Goal: Task Accomplishment & Management: Complete application form

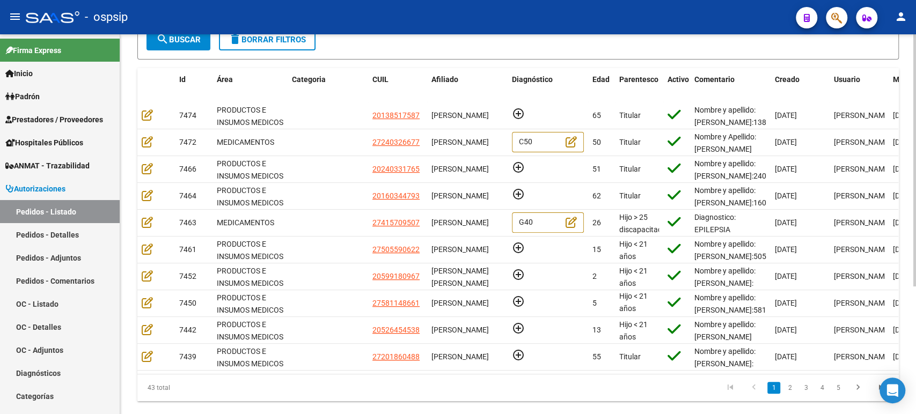
scroll to position [179, 0]
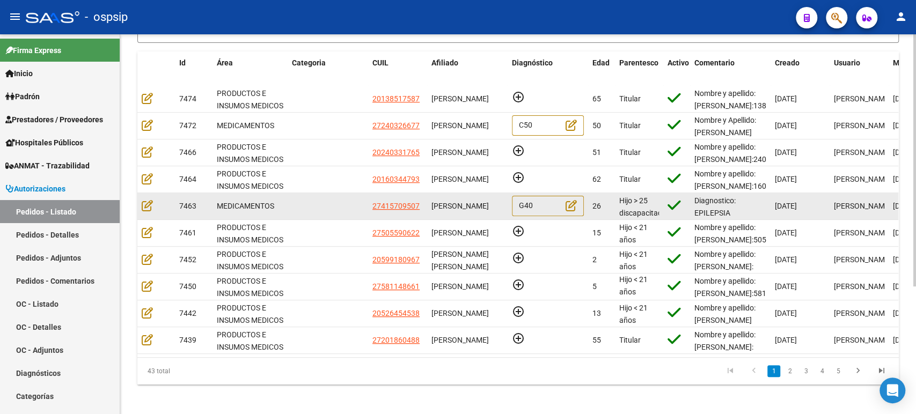
click at [139, 205] on datatable-body-cell at bounding box center [156, 206] width 38 height 26
click at [144, 205] on icon at bounding box center [147, 206] width 11 height 12
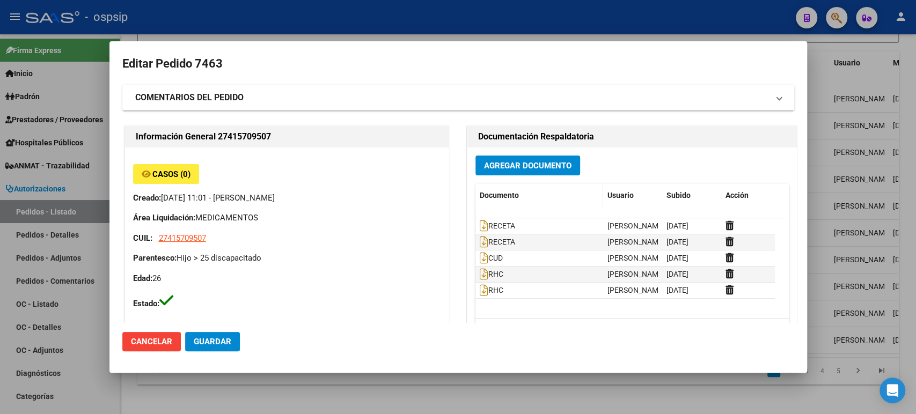
type input "[GEOGRAPHIC_DATA], [PERSON_NAME], [DATE]"
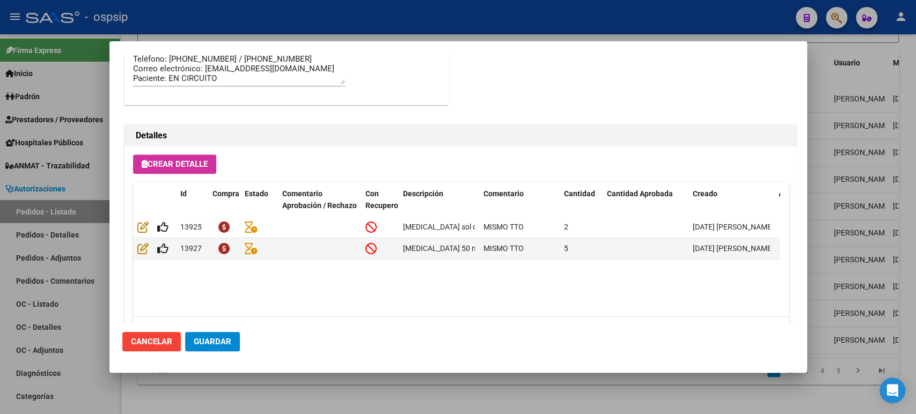
scroll to position [715, 0]
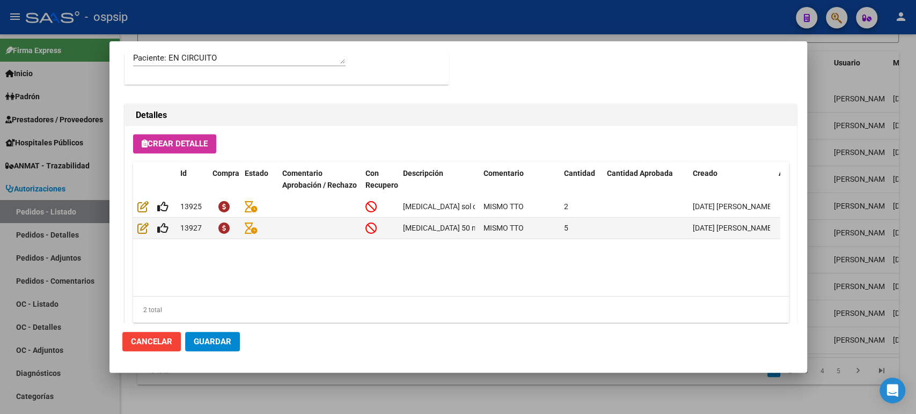
click at [856, 214] on div at bounding box center [458, 207] width 916 height 414
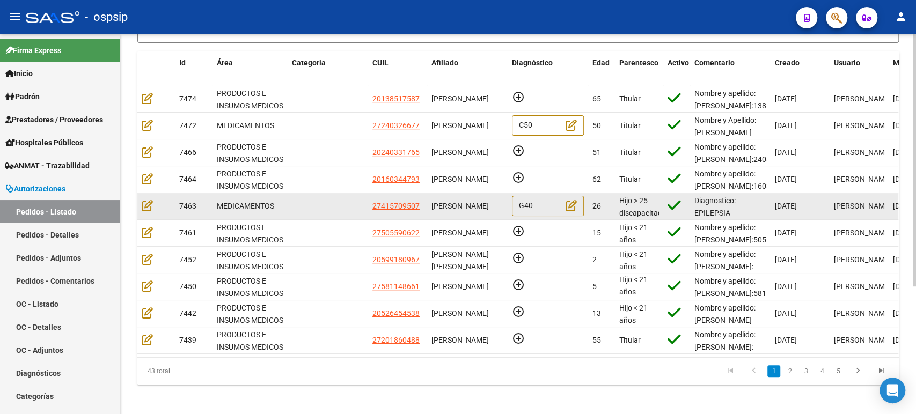
scroll to position [0, 0]
drag, startPoint x: 477, startPoint y: 211, endPoint x: 432, endPoint y: 201, distance: 46.3
click at [432, 201] on div "[PERSON_NAME]" at bounding box center [467, 206] width 72 height 12
copy span "[PERSON_NAME]"
click at [146, 205] on icon at bounding box center [147, 206] width 11 height 12
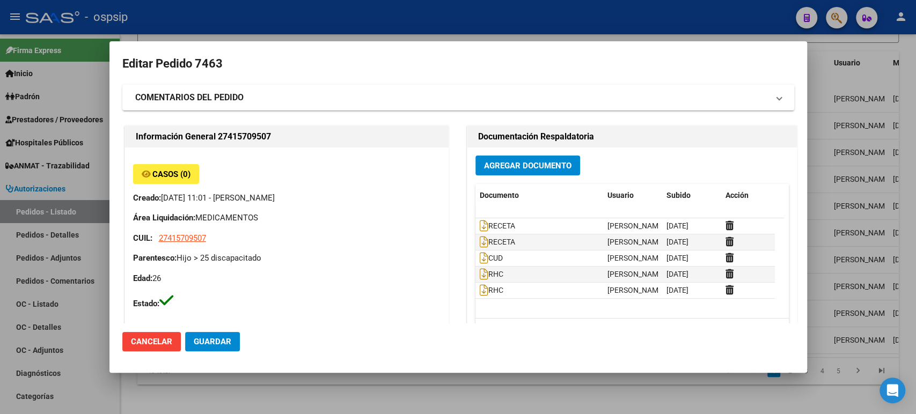
type input "[GEOGRAPHIC_DATA], [PERSON_NAME], [DATE]"
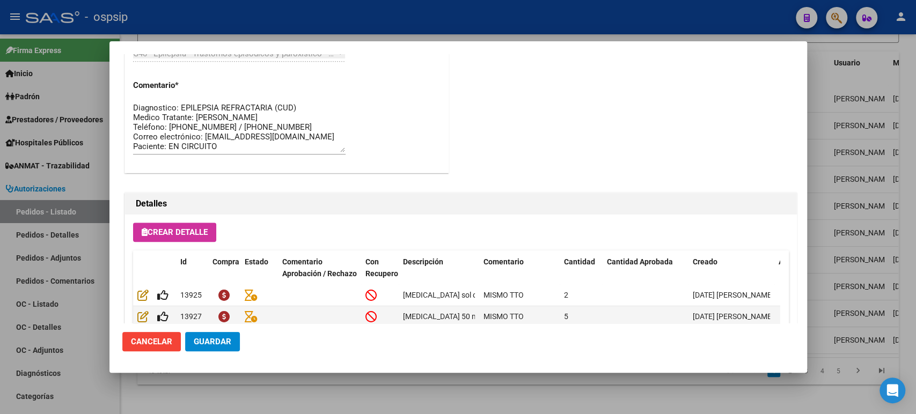
scroll to position [687, 0]
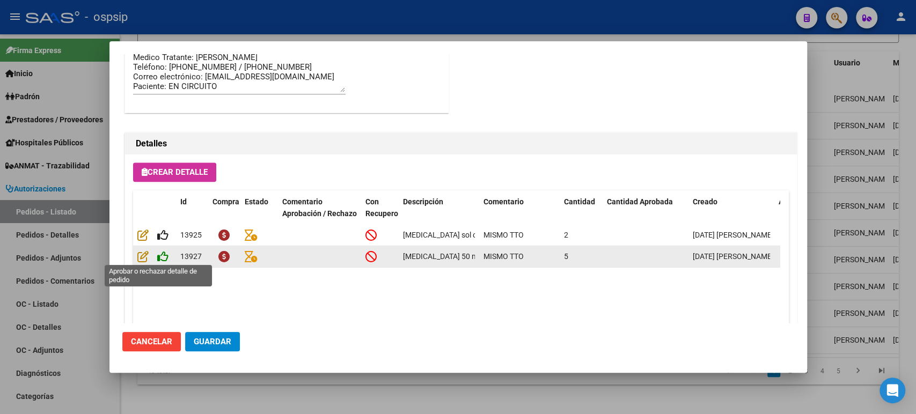
click at [160, 252] on icon at bounding box center [162, 257] width 11 height 12
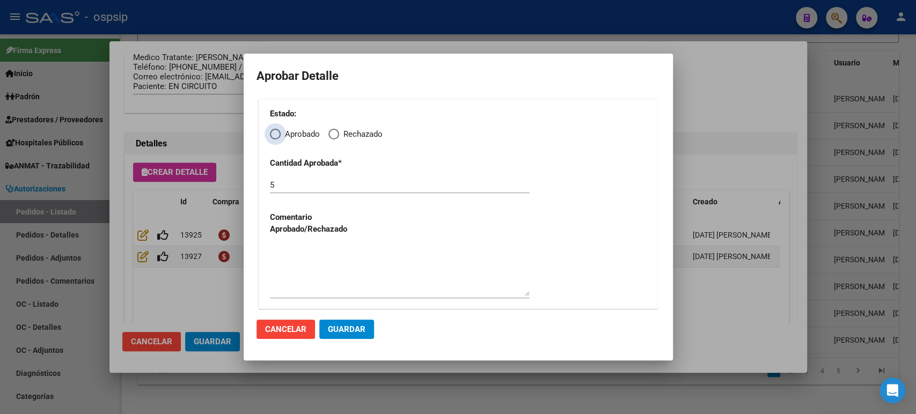
drag, startPoint x: 279, startPoint y: 132, endPoint x: 287, endPoint y: 187, distance: 55.3
click at [279, 133] on span "Elija una opción" at bounding box center [275, 134] width 11 height 11
click at [279, 133] on input "Aprobado" at bounding box center [275, 134] width 11 height 11
radio input "true"
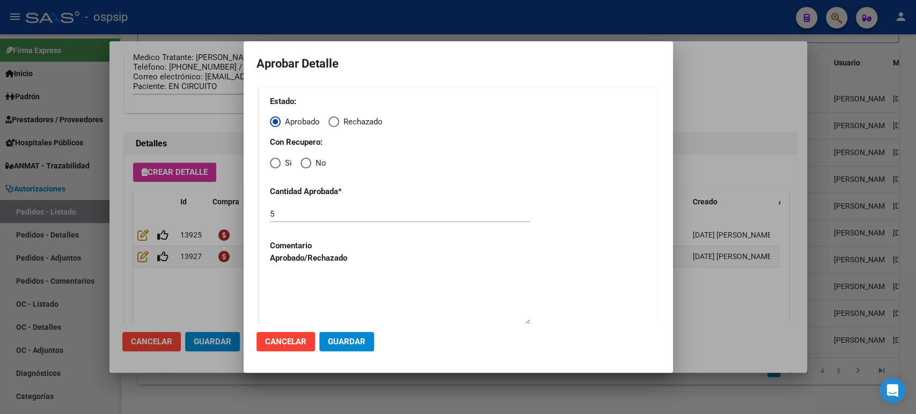
click at [277, 165] on span "Elija una opción" at bounding box center [275, 163] width 11 height 11
click at [277, 165] on input "Si" at bounding box center [275, 163] width 11 height 11
radio input "true"
click at [358, 345] on span "Guardar" at bounding box center [347, 342] width 38 height 10
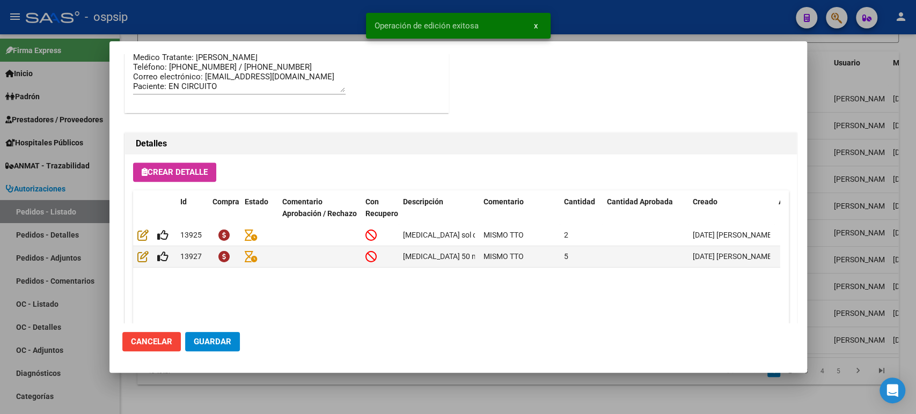
type input "[GEOGRAPHIC_DATA], [PERSON_NAME], [DATE]"
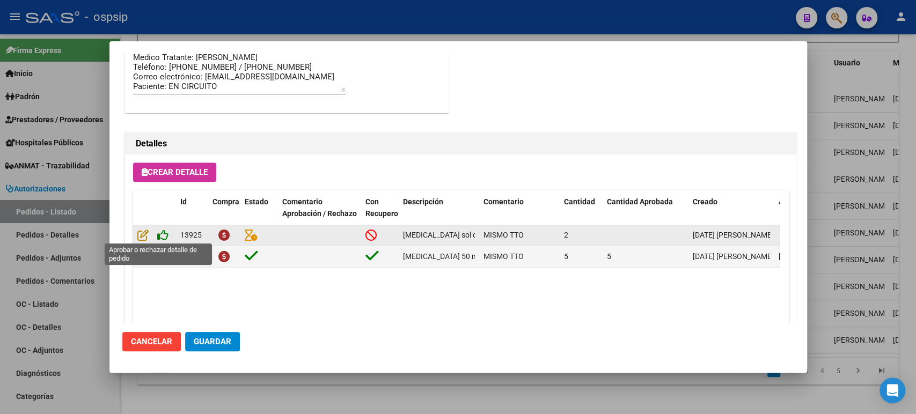
click at [164, 234] on icon at bounding box center [162, 235] width 11 height 12
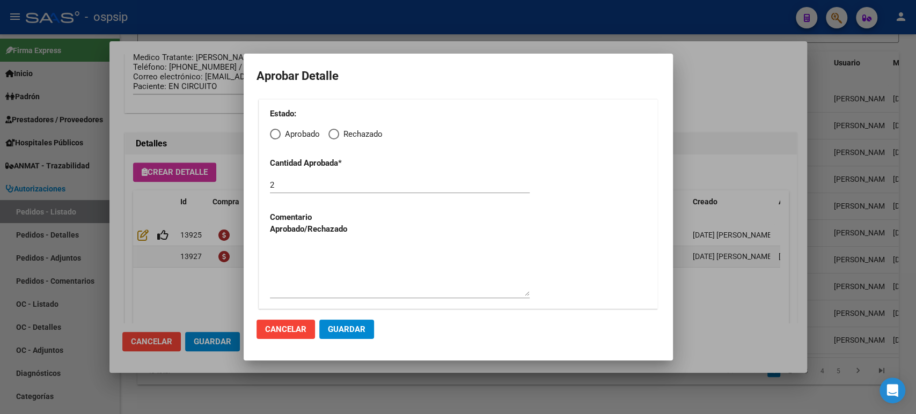
click at [279, 133] on span "Elija una opción" at bounding box center [275, 134] width 11 height 11
click at [279, 133] on input "Aprobado" at bounding box center [275, 134] width 11 height 11
radio input "true"
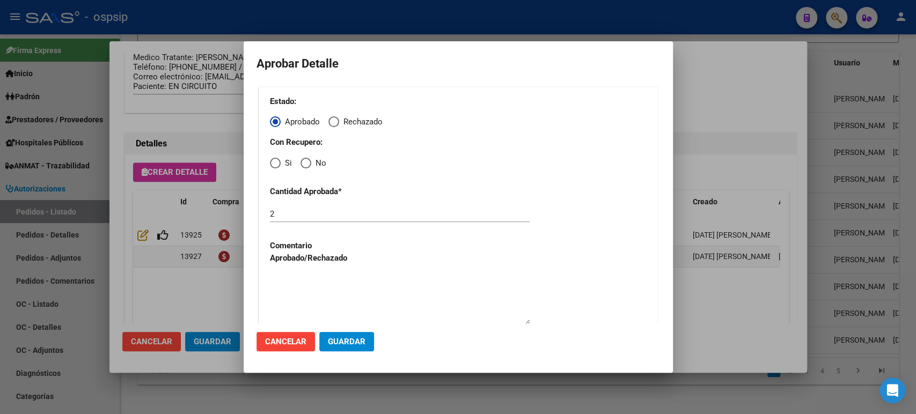
click at [279, 166] on span "Elija una opción" at bounding box center [275, 163] width 11 height 11
click at [279, 166] on input "Si" at bounding box center [275, 163] width 11 height 11
radio input "true"
click at [358, 339] on span "Guardar" at bounding box center [347, 342] width 38 height 10
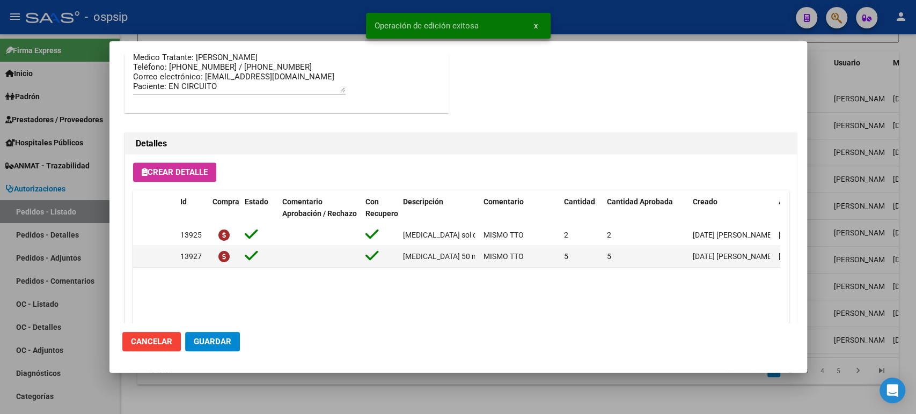
click at [218, 342] on span "Guardar" at bounding box center [213, 342] width 38 height 10
click at [855, 202] on div at bounding box center [458, 207] width 916 height 414
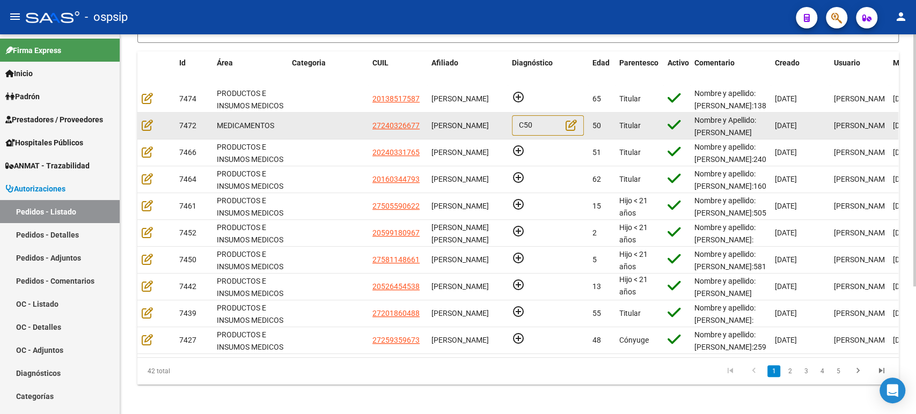
scroll to position [0, 0]
drag, startPoint x: 469, startPoint y: 130, endPoint x: 429, endPoint y: 121, distance: 40.9
click at [429, 121] on datatable-body-cell "[PERSON_NAME]" at bounding box center [467, 126] width 80 height 26
copy span "[PERSON_NAME]"
click at [148, 128] on icon at bounding box center [147, 125] width 11 height 12
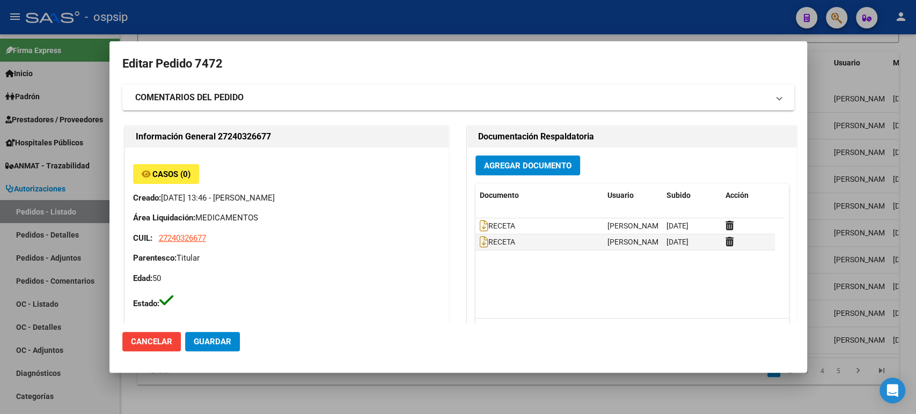
type input "[GEOGRAPHIC_DATA], [GEOGRAPHIC_DATA], [GEOGRAPHIC_DATA] 3504"
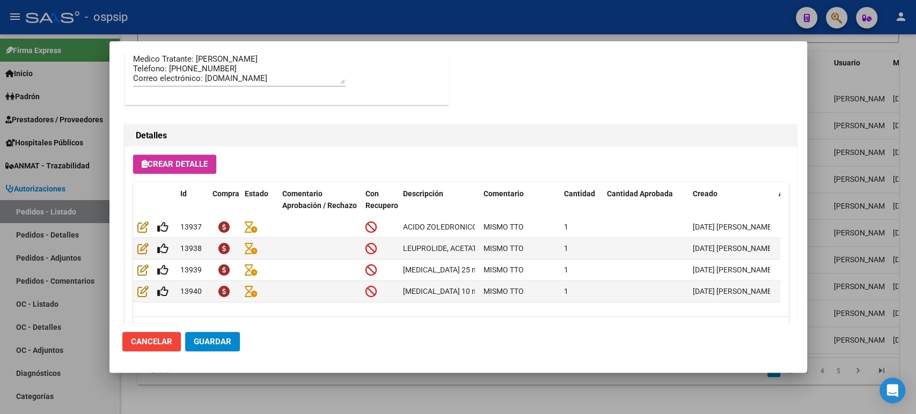
scroll to position [748, 0]
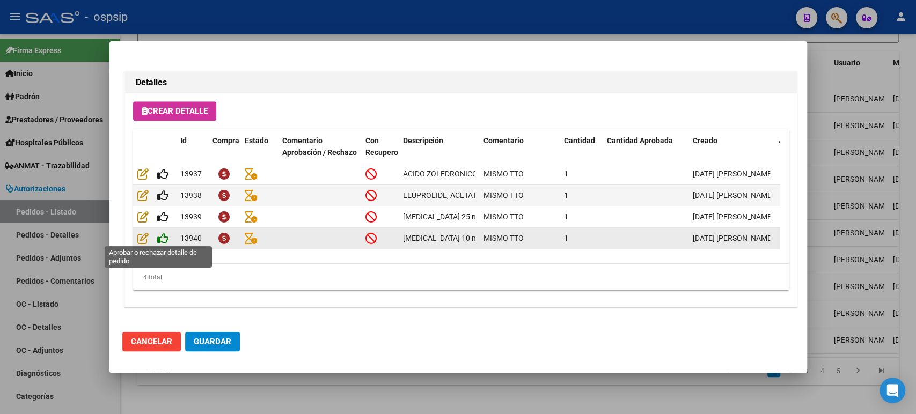
click at [163, 239] on icon at bounding box center [162, 238] width 11 height 12
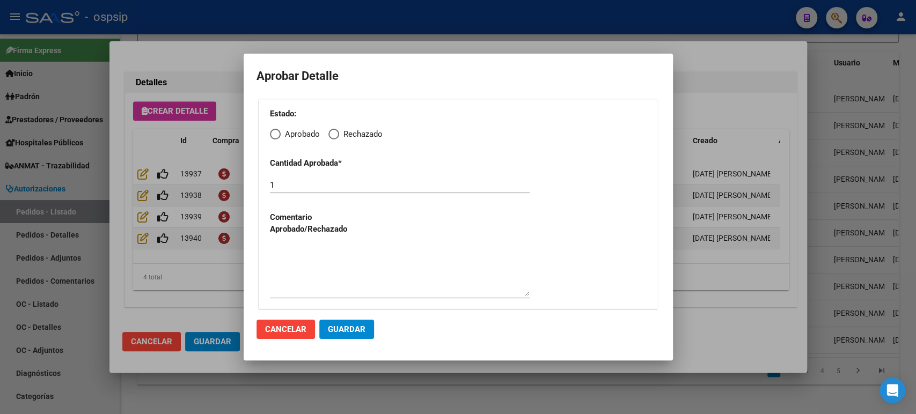
click at [275, 134] on span "Elija una opción" at bounding box center [275, 134] width 11 height 11
click at [275, 134] on input "Aprobado" at bounding box center [275, 134] width 11 height 11
radio input "true"
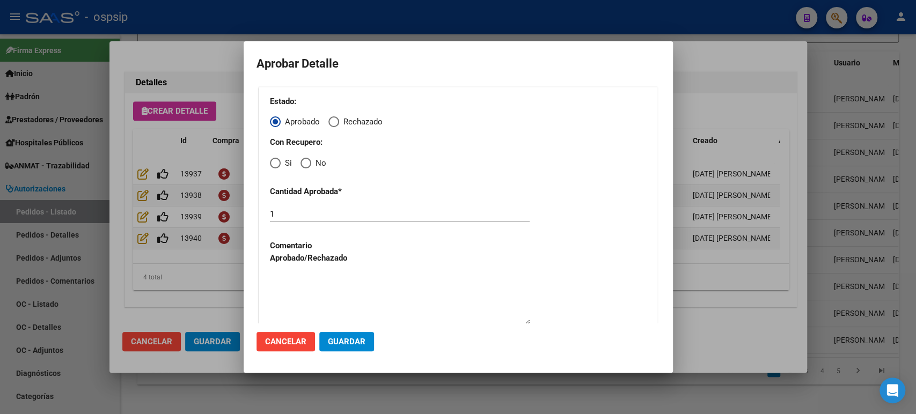
click at [275, 161] on span "Elija una opción" at bounding box center [275, 163] width 11 height 11
click at [275, 161] on input "Si" at bounding box center [275, 163] width 11 height 11
radio input "true"
click at [356, 352] on mat-dialog-actions "Cancelar Guardar" at bounding box center [457, 341] width 403 height 36
click at [356, 349] on button "Guardar" at bounding box center [346, 341] width 55 height 19
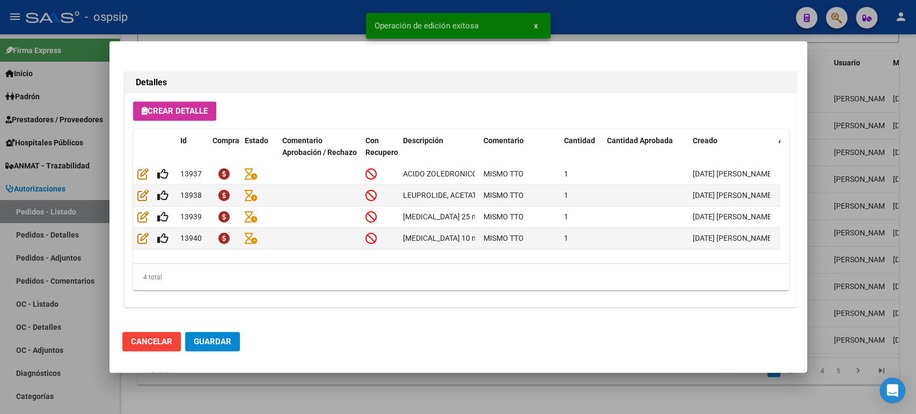
type input "[GEOGRAPHIC_DATA], [GEOGRAPHIC_DATA], [GEOGRAPHIC_DATA] 3504"
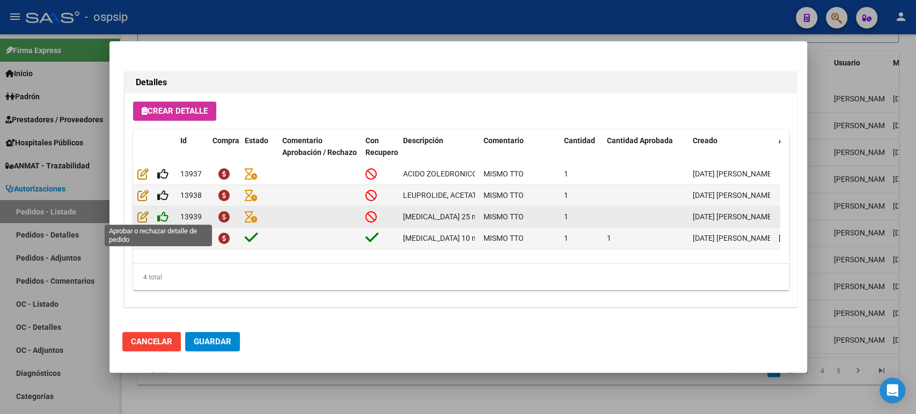
click at [165, 217] on icon at bounding box center [162, 217] width 11 height 12
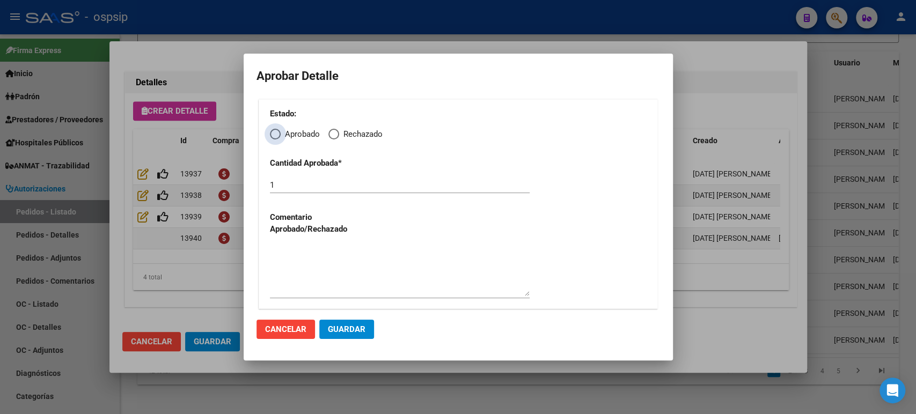
click at [281, 135] on span "Aprobado" at bounding box center [300, 134] width 39 height 12
click at [280, 135] on input "Aprobado" at bounding box center [275, 134] width 11 height 11
radio input "true"
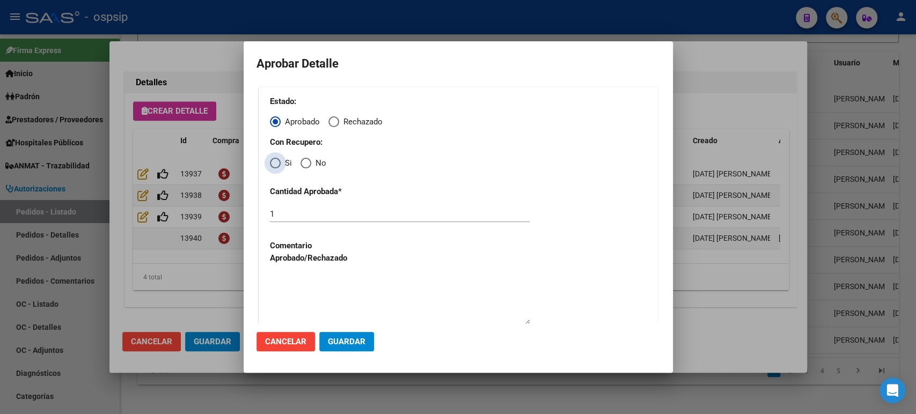
click at [279, 164] on span "Elija una opción" at bounding box center [275, 163] width 11 height 11
click at [279, 164] on input "Si" at bounding box center [275, 163] width 11 height 11
radio input "true"
click at [363, 341] on span "Guardar" at bounding box center [347, 342] width 38 height 10
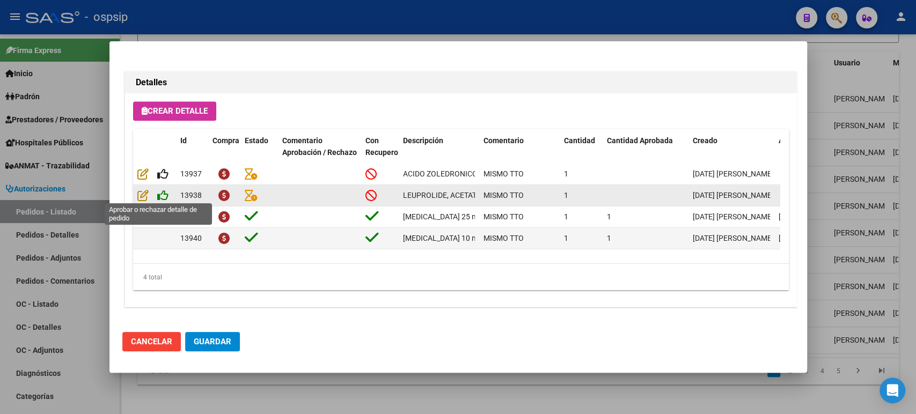
click at [164, 196] on icon at bounding box center [162, 195] width 11 height 12
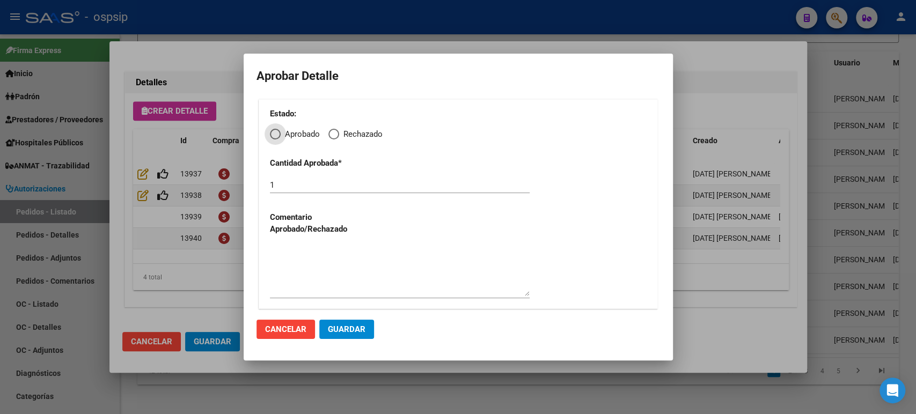
click at [283, 133] on span "Aprobado" at bounding box center [300, 134] width 39 height 12
click at [281, 133] on input "Aprobado" at bounding box center [275, 134] width 11 height 11
radio input "true"
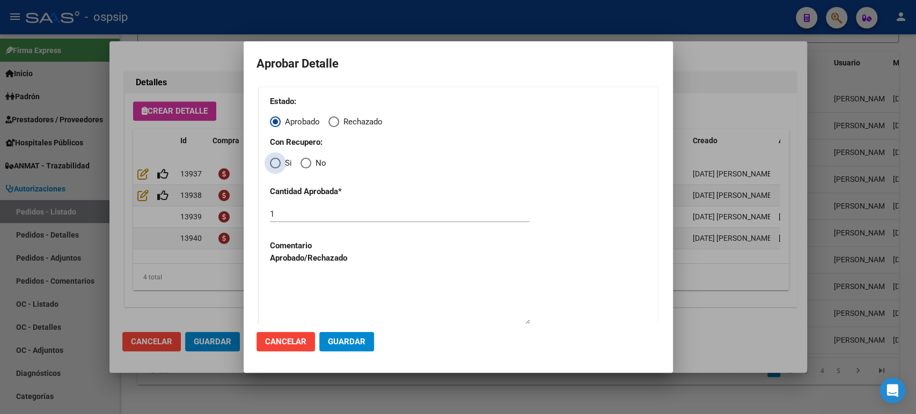
drag, startPoint x: 278, startPoint y: 164, endPoint x: 287, endPoint y: 173, distance: 12.9
click at [278, 165] on span "Elija una opción" at bounding box center [275, 163] width 11 height 11
click at [278, 165] on input "Si" at bounding box center [275, 163] width 11 height 11
radio input "true"
click at [359, 338] on span "Guardar" at bounding box center [347, 342] width 38 height 10
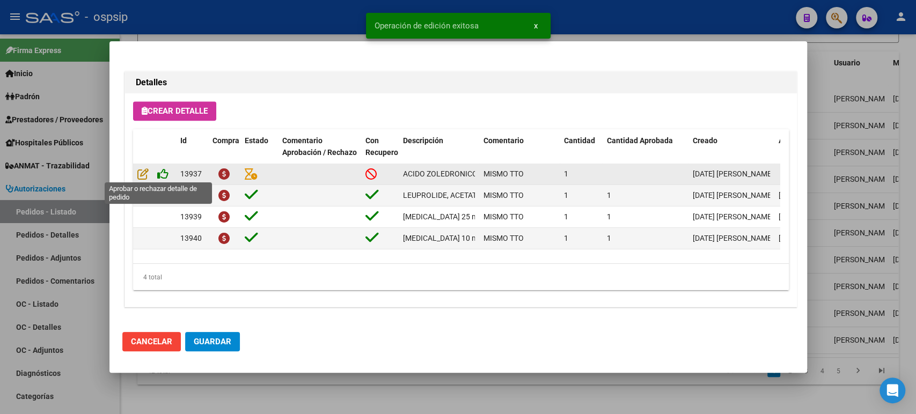
click at [163, 172] on icon at bounding box center [162, 174] width 11 height 12
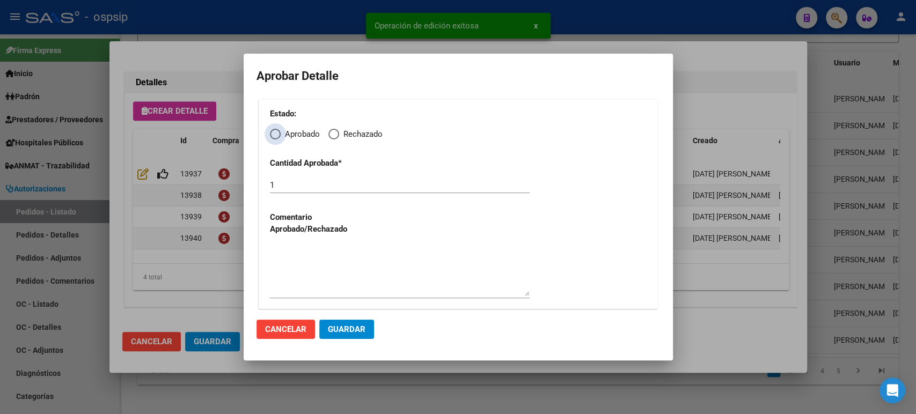
click at [283, 136] on span "Aprobado" at bounding box center [300, 134] width 39 height 12
click at [281, 136] on input "Aprobado" at bounding box center [275, 134] width 11 height 11
radio input "true"
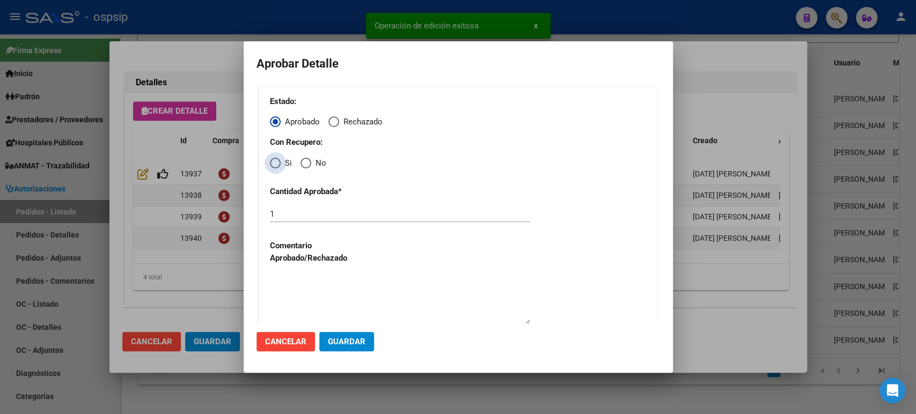
drag, startPoint x: 272, startPoint y: 163, endPoint x: 337, endPoint y: 256, distance: 114.0
click at [272, 164] on span "Elija una opción" at bounding box center [275, 163] width 11 height 11
click at [272, 164] on input "Si" at bounding box center [275, 163] width 11 height 11
radio input "true"
click at [352, 339] on span "Guardar" at bounding box center [347, 342] width 38 height 10
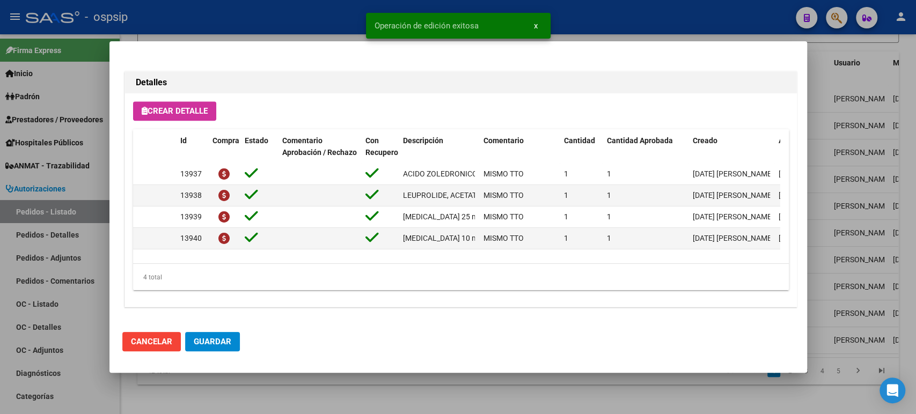
click at [827, 105] on div at bounding box center [458, 207] width 916 height 414
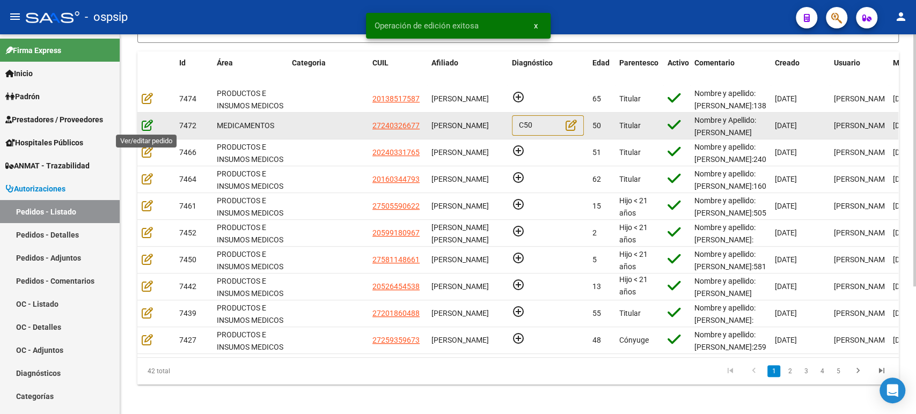
click at [148, 120] on icon at bounding box center [147, 125] width 11 height 12
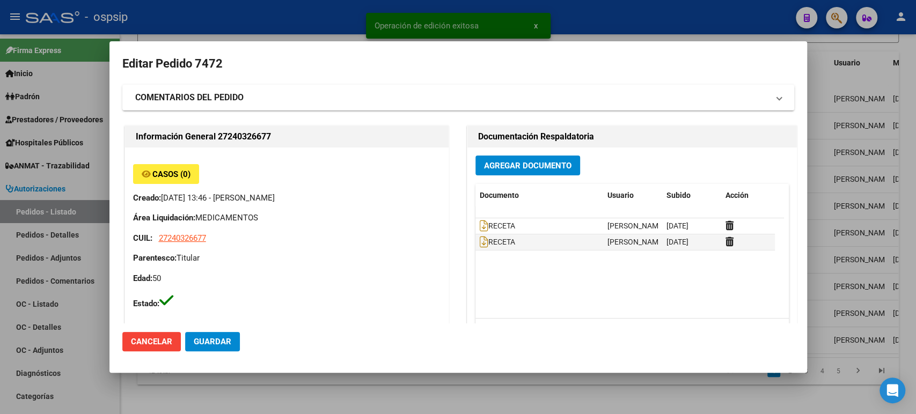
type input "[GEOGRAPHIC_DATA], [GEOGRAPHIC_DATA], [GEOGRAPHIC_DATA] 3504"
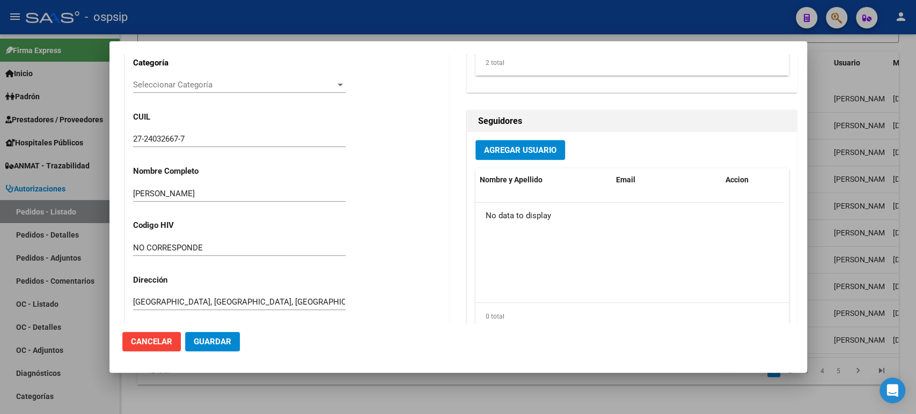
click at [213, 340] on span "Guardar" at bounding box center [213, 342] width 38 height 10
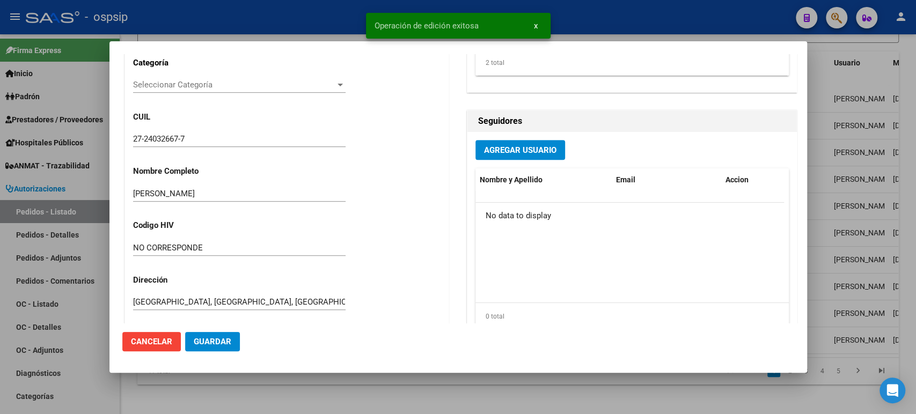
scroll to position [0, 0]
click at [841, 223] on div at bounding box center [458, 207] width 916 height 414
